Goal: Task Accomplishment & Management: Use online tool/utility

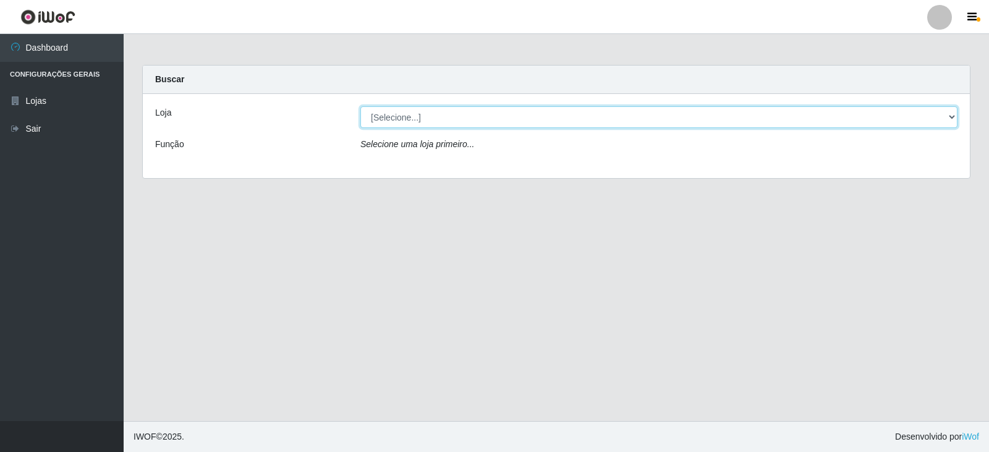
click at [948, 114] on select "[Selecione...] SuperFácil Atacado - [GEOGRAPHIC_DATA]" at bounding box center [658, 117] width 597 height 22
select select "504"
click at [360, 106] on select "[Selecione...] SuperFácil Atacado - [GEOGRAPHIC_DATA]" at bounding box center [658, 117] width 597 height 22
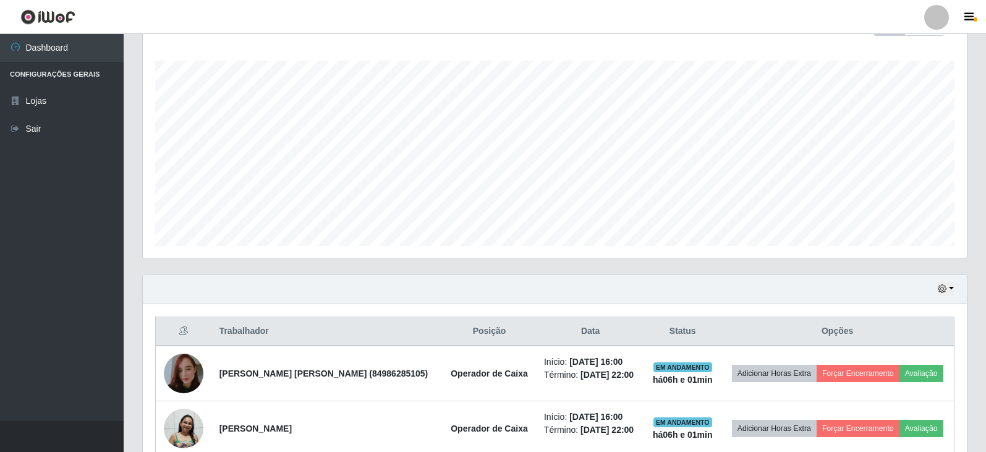
scroll to position [234, 0]
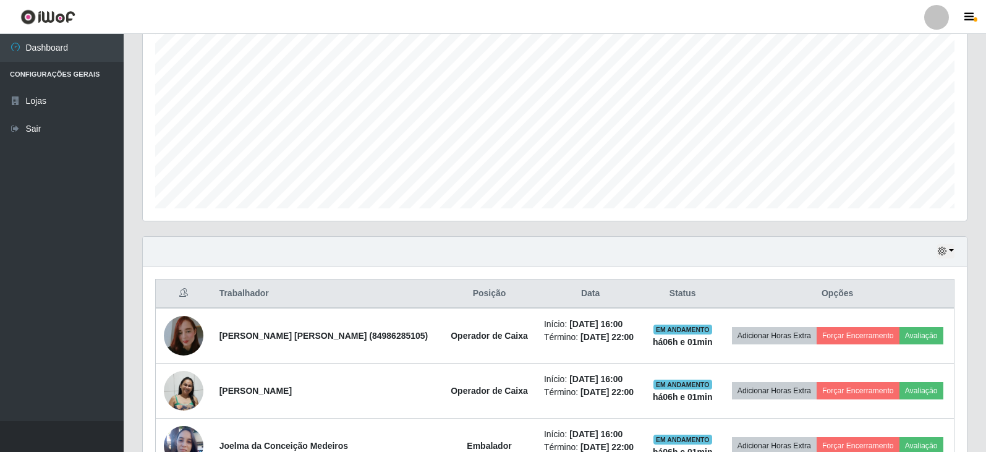
drag, startPoint x: 979, startPoint y: 333, endPoint x: 979, endPoint y: 374, distance: 41.4
click at [979, 374] on div "Carregando... Buscar Recarregando em 25 segundos... Loja [Selecione...] SuperFá…" at bounding box center [555, 193] width 862 height 725
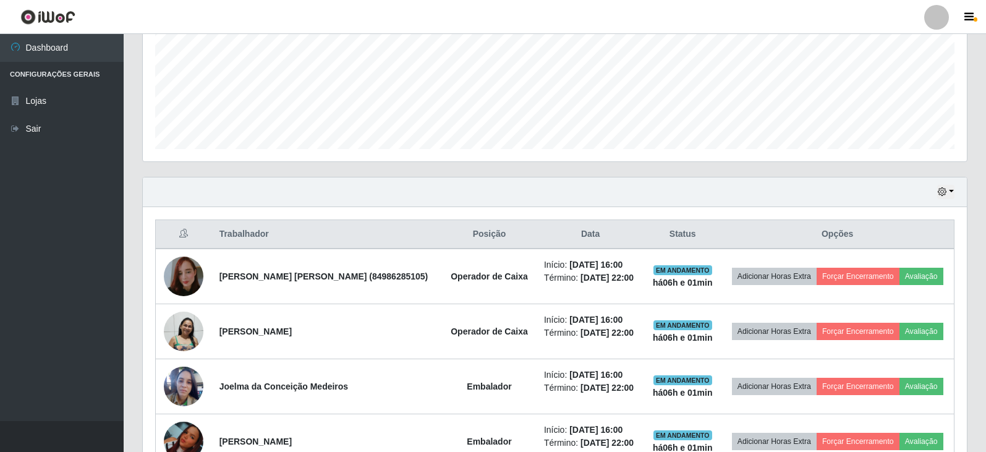
scroll to position [369, 0]
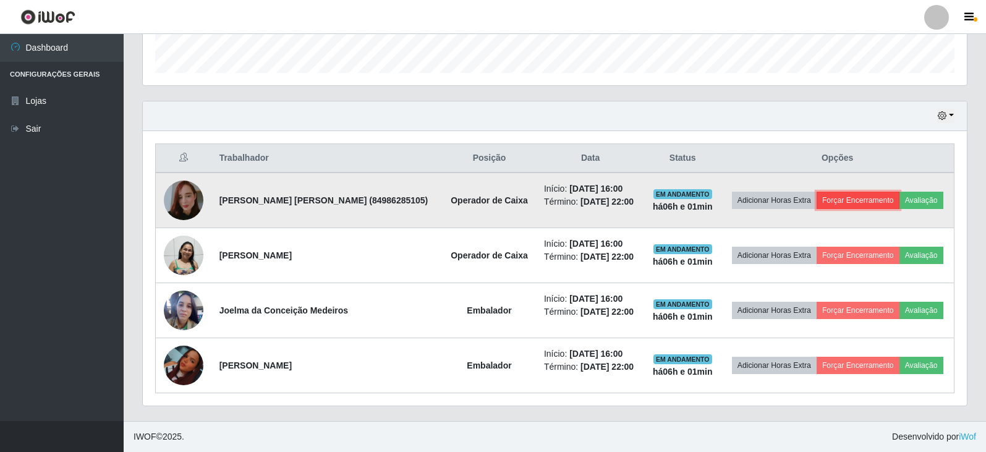
click at [880, 198] on button "Forçar Encerramento" at bounding box center [858, 200] width 83 height 17
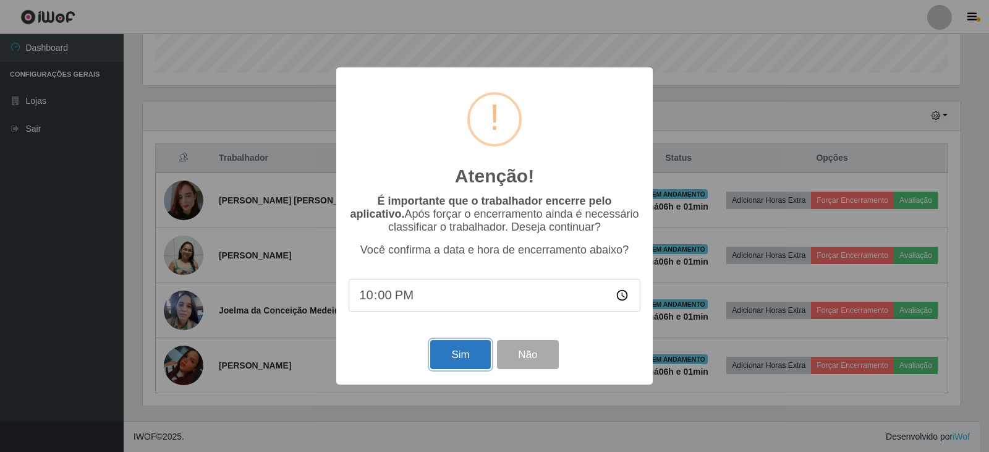
click at [455, 361] on button "Sim" at bounding box center [460, 354] width 60 height 29
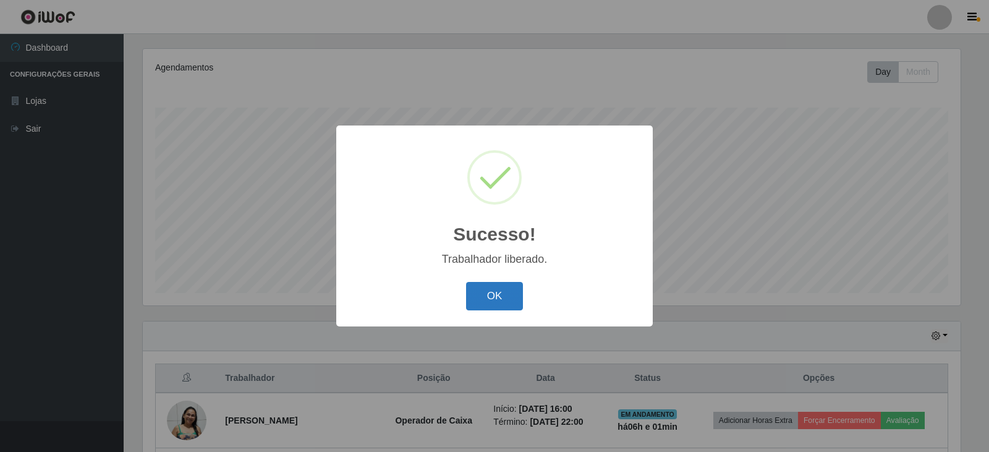
click at [505, 298] on button "OK" at bounding box center [494, 296] width 57 height 29
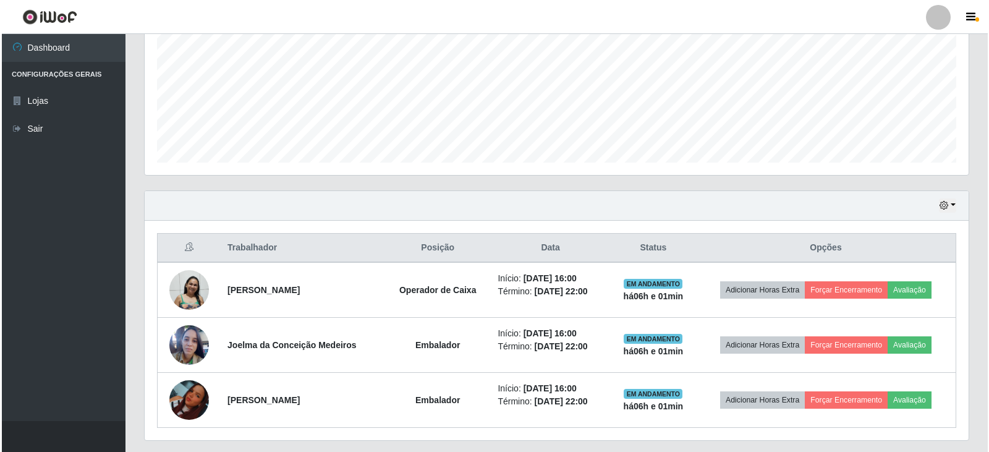
scroll to position [297, 0]
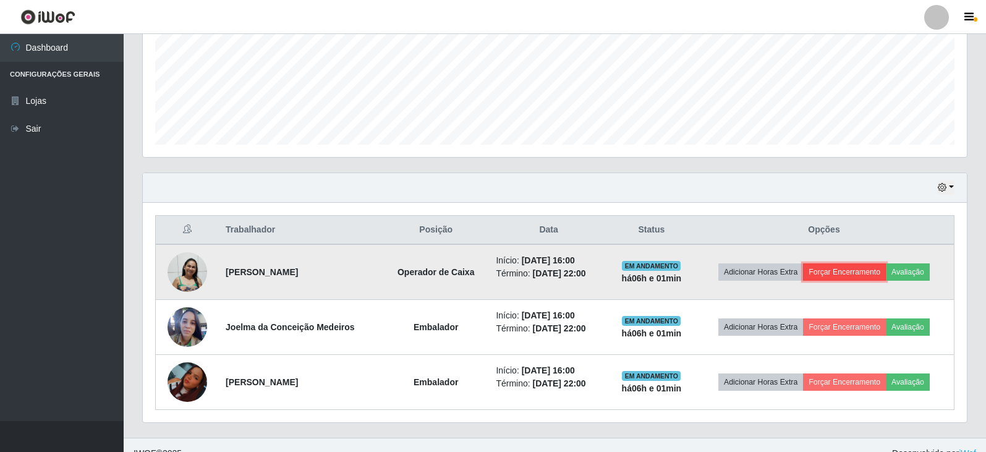
click at [863, 271] on button "Forçar Encerramento" at bounding box center [844, 271] width 83 height 17
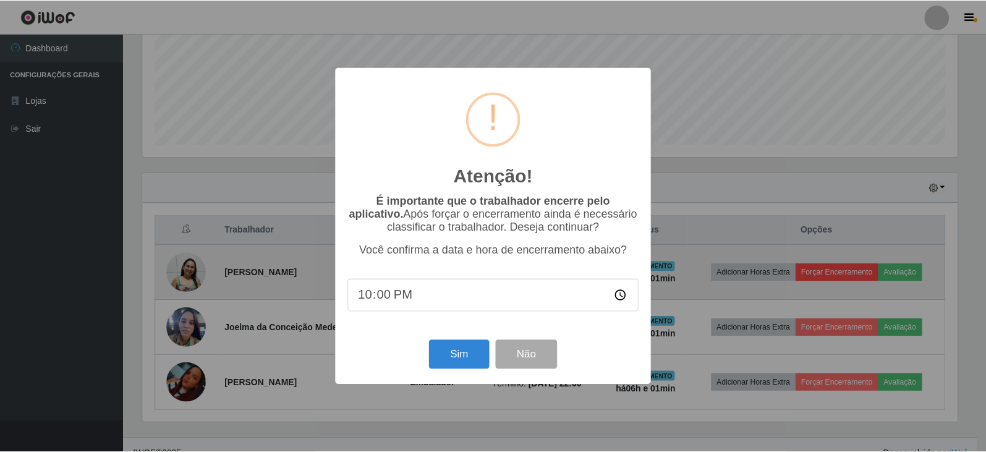
scroll to position [257, 818]
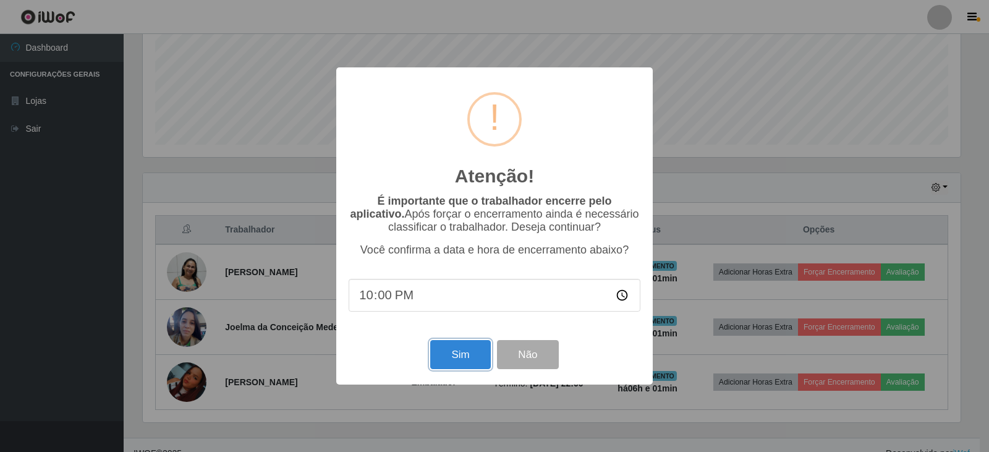
drag, startPoint x: 462, startPoint y: 357, endPoint x: 468, endPoint y: 364, distance: 8.7
click at [462, 358] on button "Sim" at bounding box center [460, 354] width 60 height 29
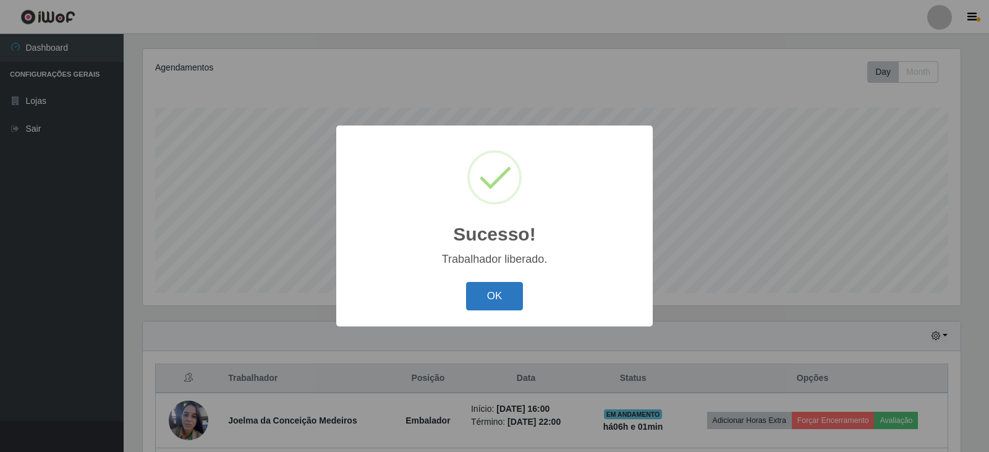
click at [509, 284] on button "OK" at bounding box center [494, 296] width 57 height 29
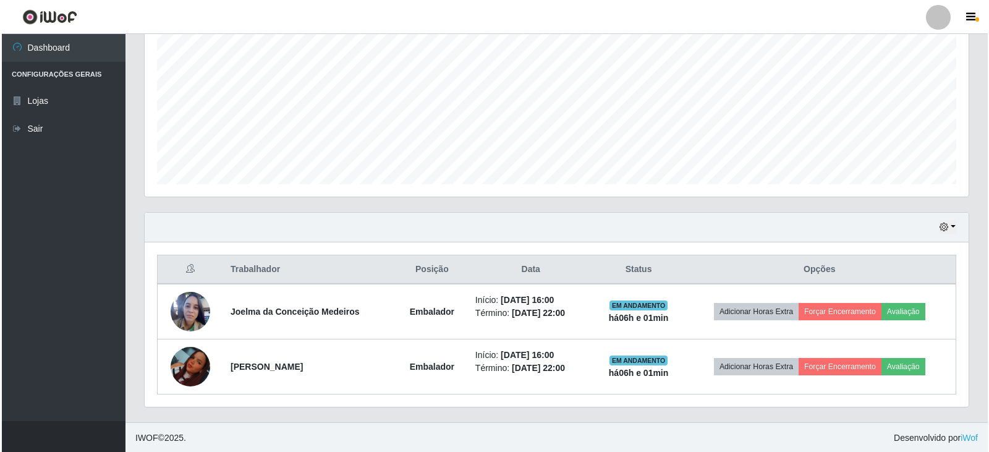
scroll to position [259, 0]
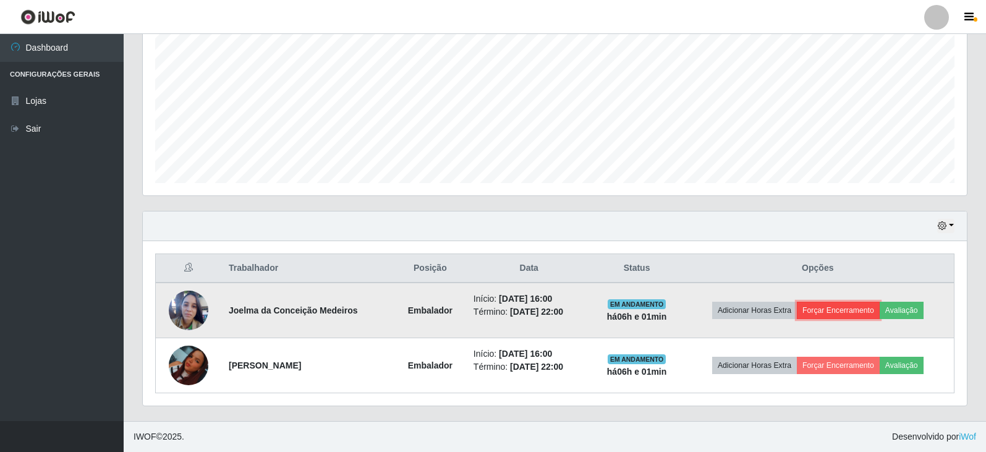
click at [831, 304] on button "Forçar Encerramento" at bounding box center [838, 310] width 83 height 17
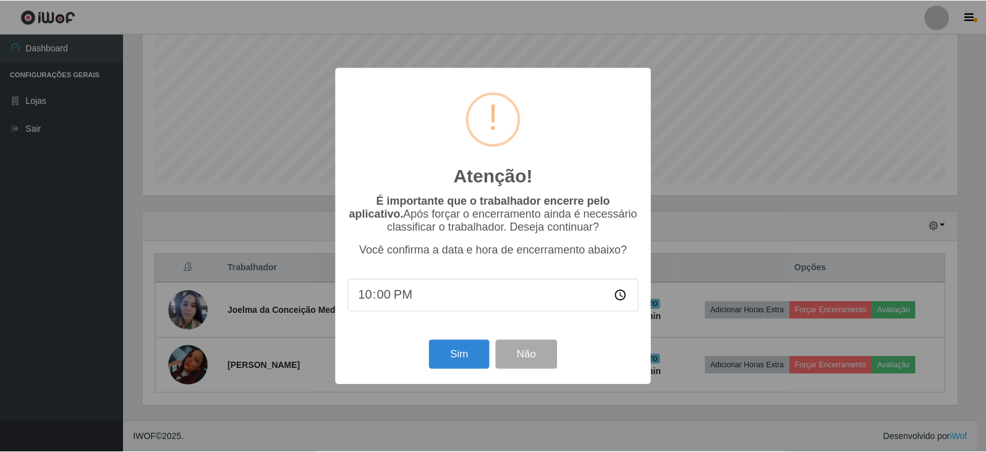
scroll to position [257, 818]
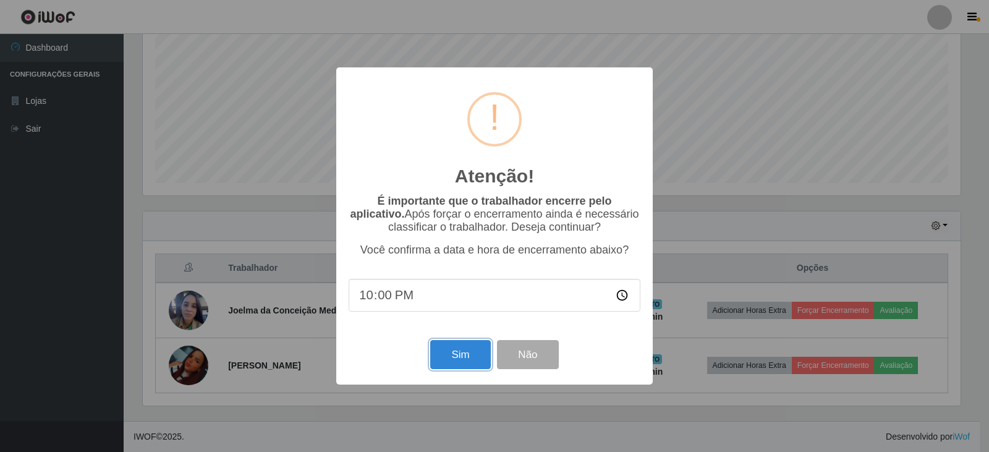
drag, startPoint x: 444, startPoint y: 352, endPoint x: 453, endPoint y: 354, distance: 8.9
click at [445, 351] on button "Sim" at bounding box center [460, 354] width 60 height 29
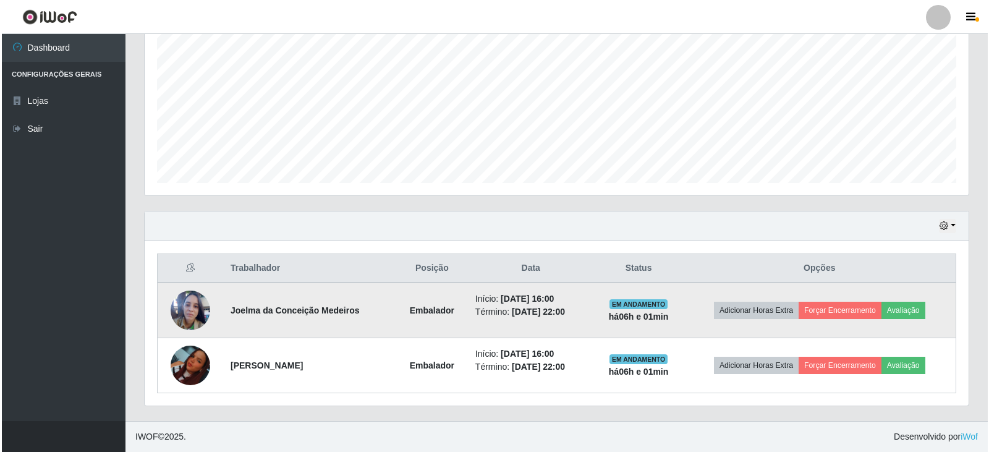
scroll to position [0, 0]
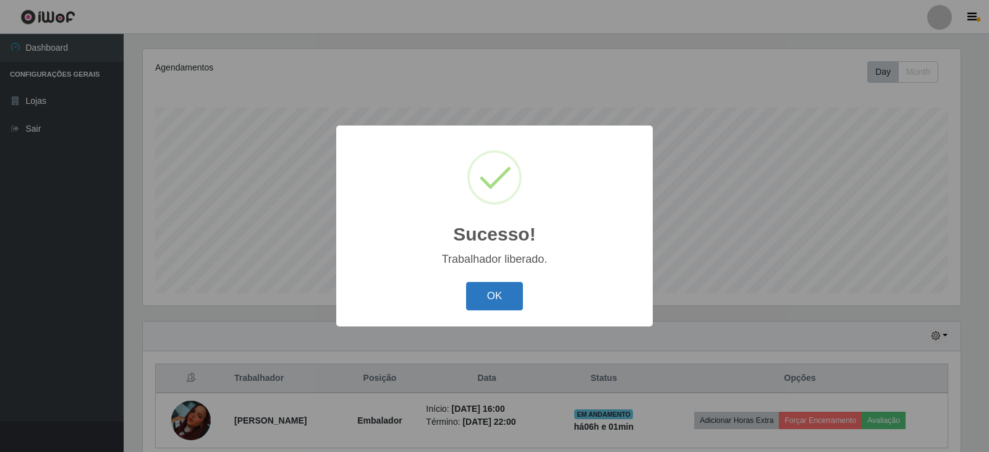
click at [483, 296] on button "OK" at bounding box center [494, 296] width 57 height 29
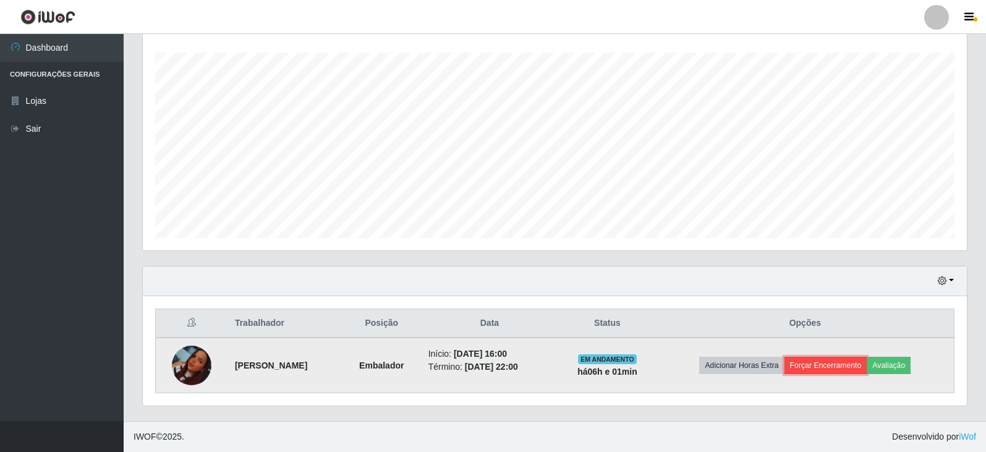
click at [848, 362] on button "Forçar Encerramento" at bounding box center [826, 365] width 83 height 17
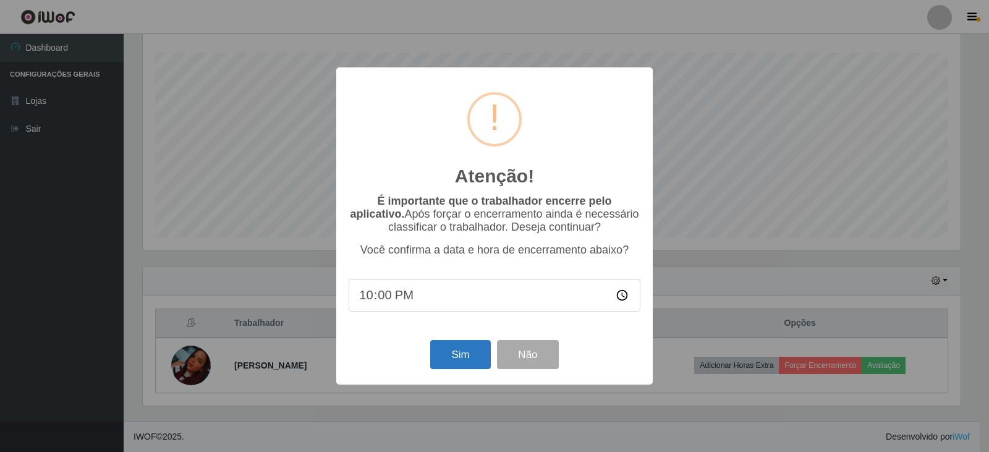
drag, startPoint x: 493, startPoint y: 355, endPoint x: 485, endPoint y: 357, distance: 8.2
click at [490, 355] on div "Sim Não" at bounding box center [495, 354] width 292 height 35
click at [469, 356] on button "Sim" at bounding box center [460, 354] width 60 height 29
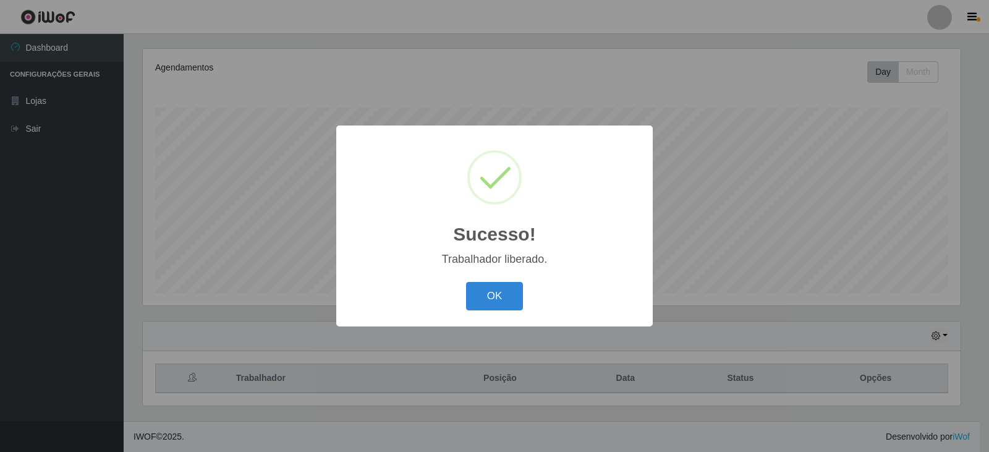
drag, startPoint x: 503, startPoint y: 292, endPoint x: 542, endPoint y: 318, distance: 47.0
click at [505, 296] on button "OK" at bounding box center [494, 296] width 57 height 29
